Goal: Task Accomplishment & Management: Manage account settings

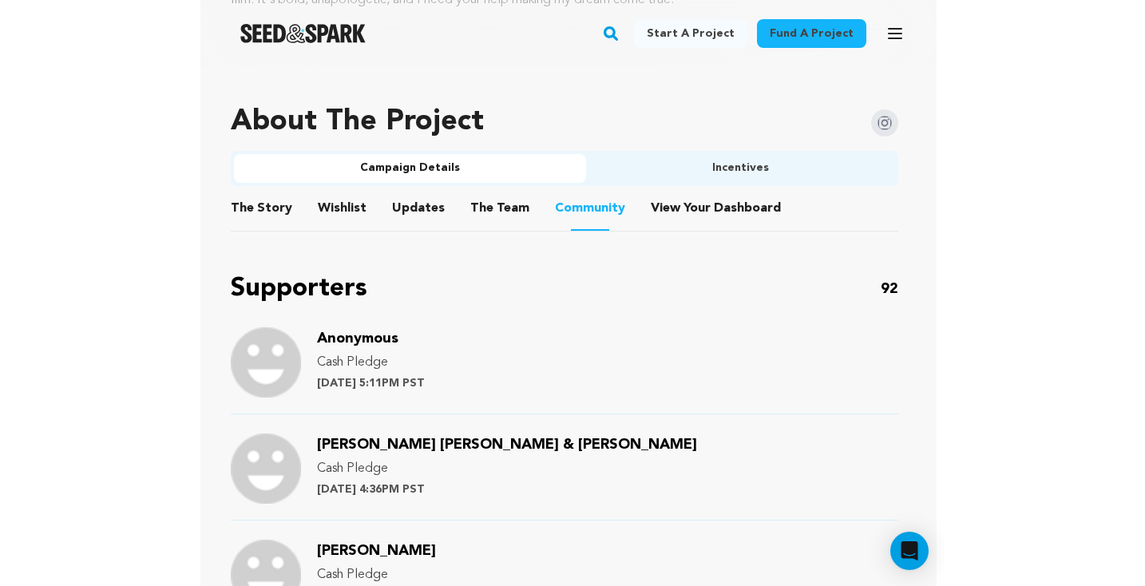
scroll to position [977, 8]
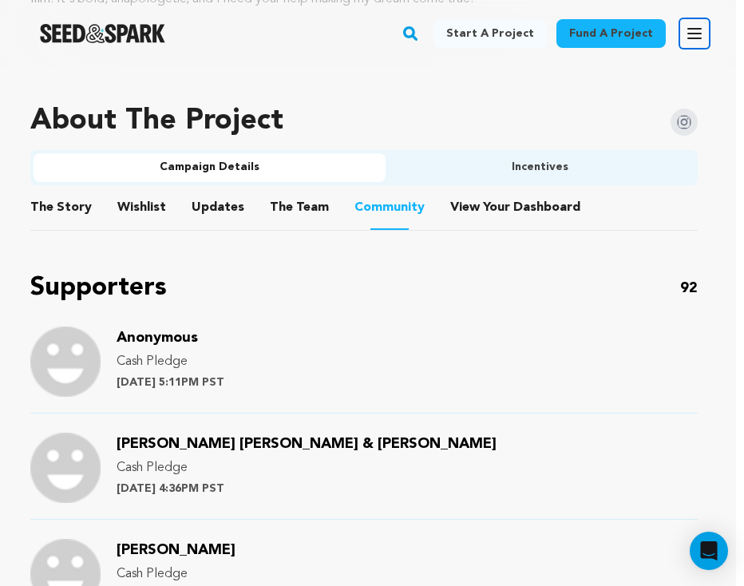
click at [667, 35] on icon "button" at bounding box center [694, 33] width 19 height 19
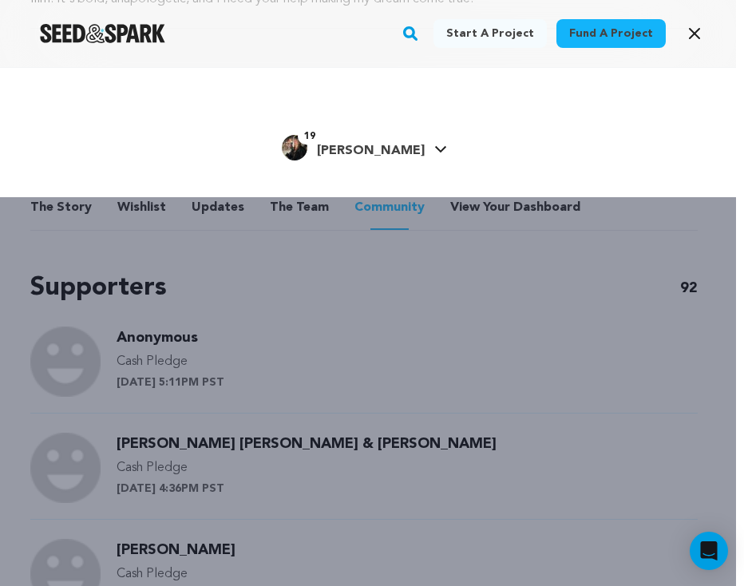
click at [382, 253] on div "Start a project Fund a project 19" at bounding box center [364, 360] width 744 height 586
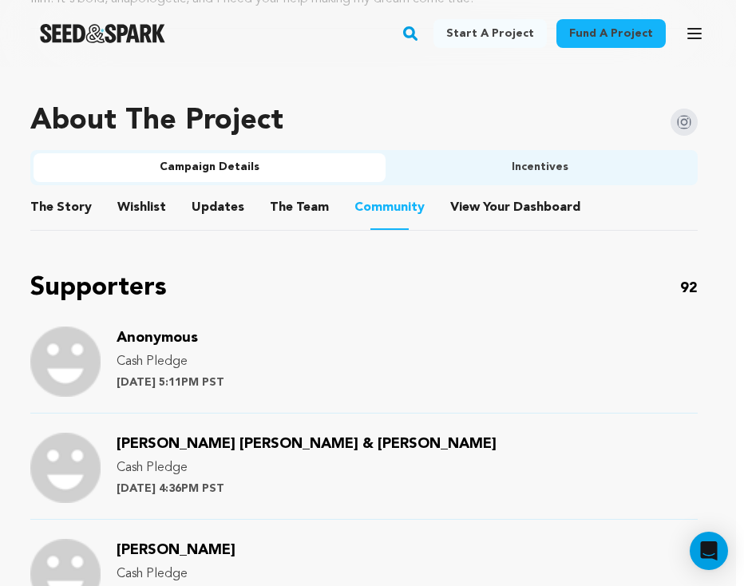
click at [60, 367] on img at bounding box center [65, 362] width 70 height 70
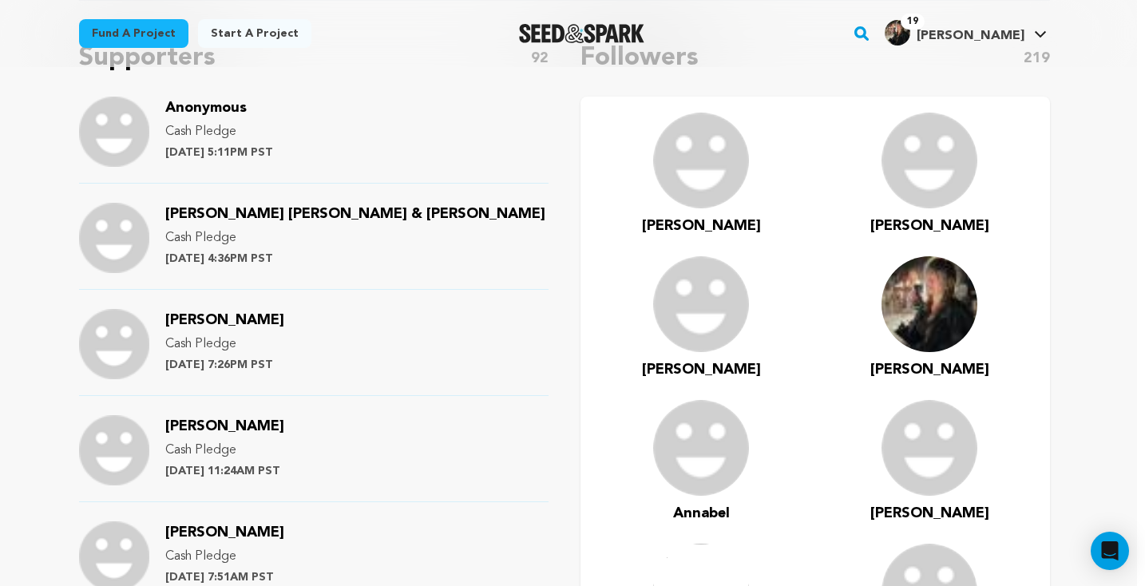
click at [667, 191] on img at bounding box center [701, 161] width 96 height 96
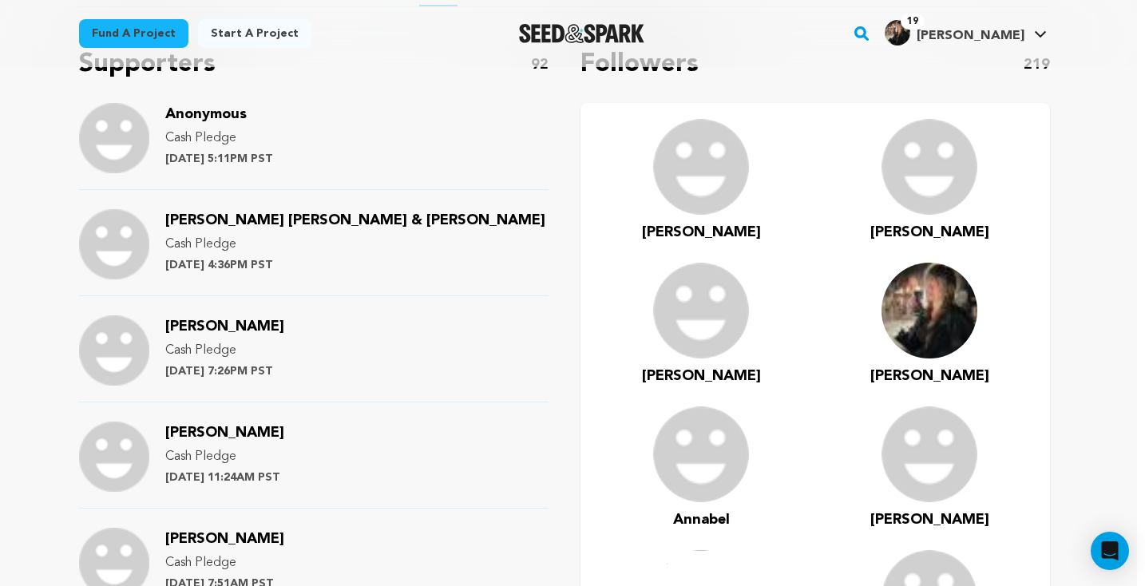
scroll to position [593, 8]
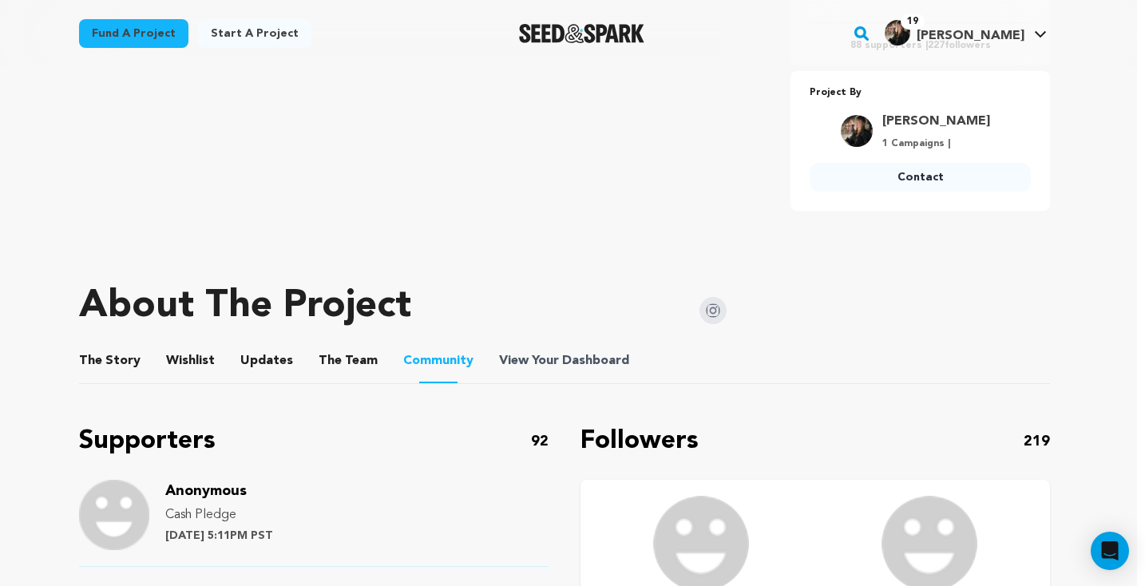
click at [593, 358] on span "Dashboard" at bounding box center [595, 360] width 67 height 19
click at [571, 367] on span "Dashboard" at bounding box center [595, 360] width 67 height 19
